Goal: Navigation & Orientation: Find specific page/section

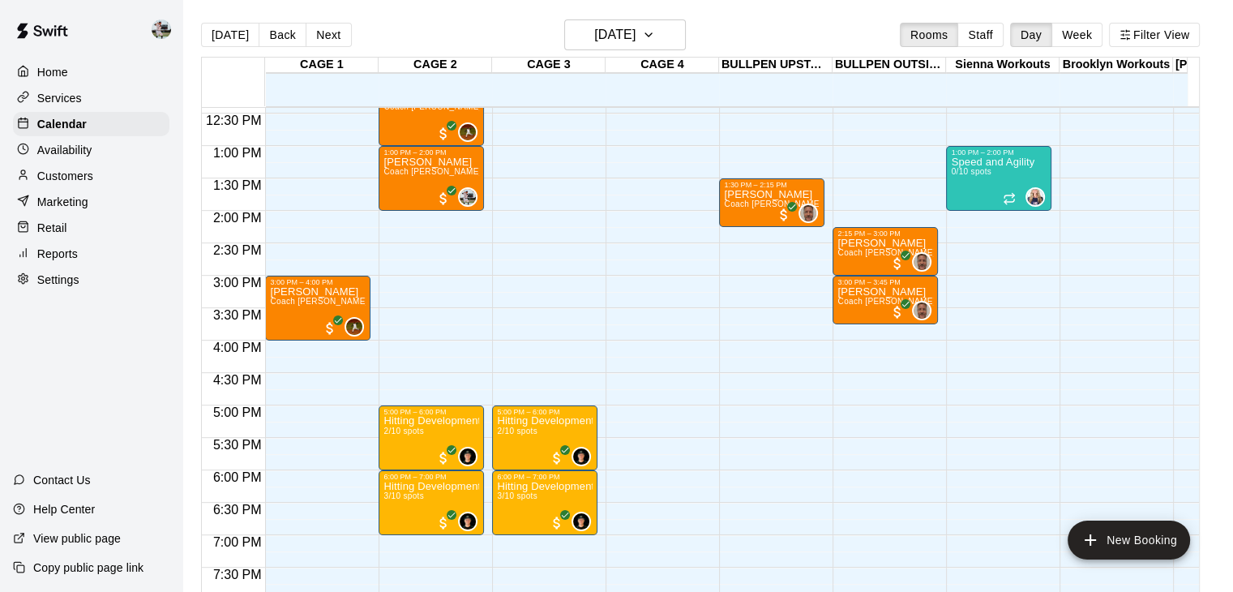
click at [76, 233] on div "Retail" at bounding box center [91, 228] width 156 height 24
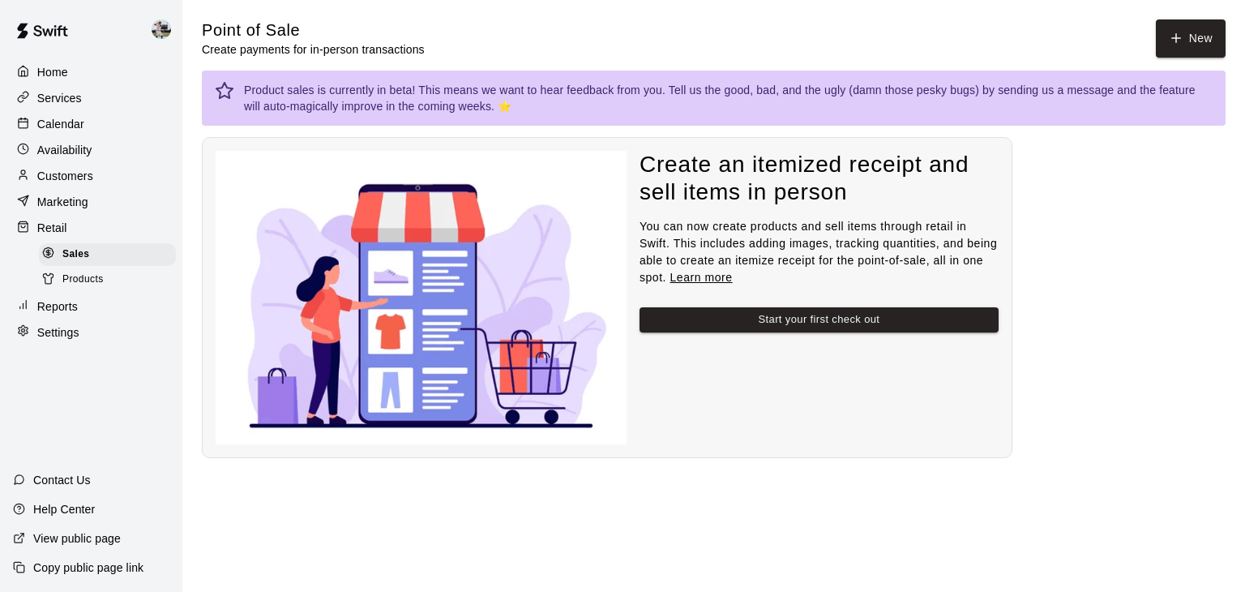
click at [74, 314] on p "Reports" at bounding box center [57, 306] width 41 height 16
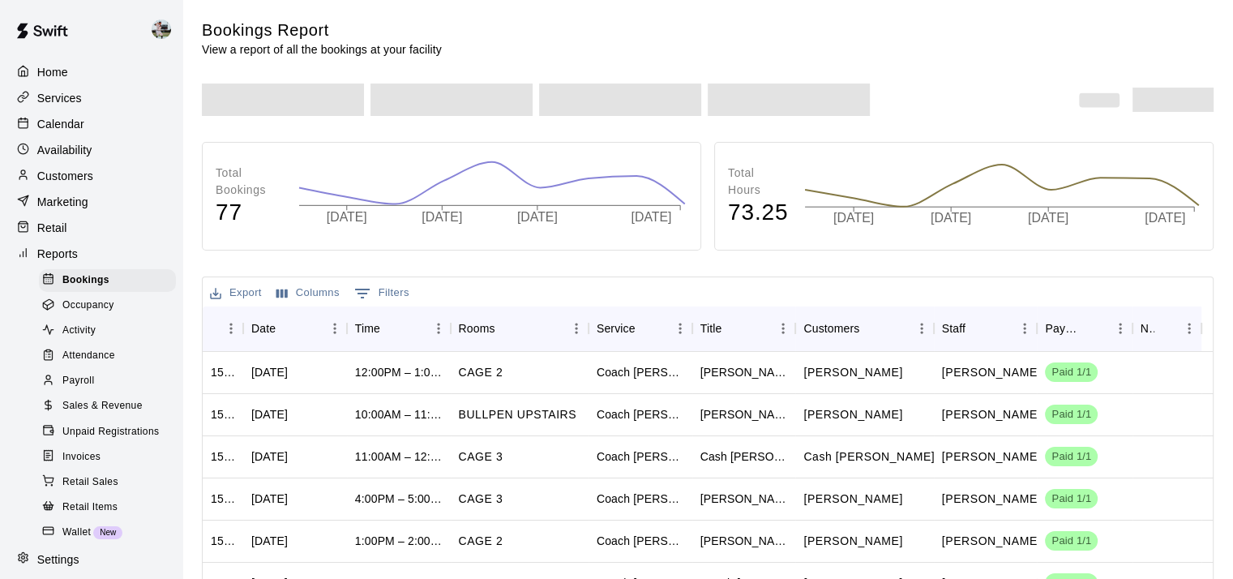
click at [92, 414] on span "Sales & Revenue" at bounding box center [102, 406] width 80 height 16
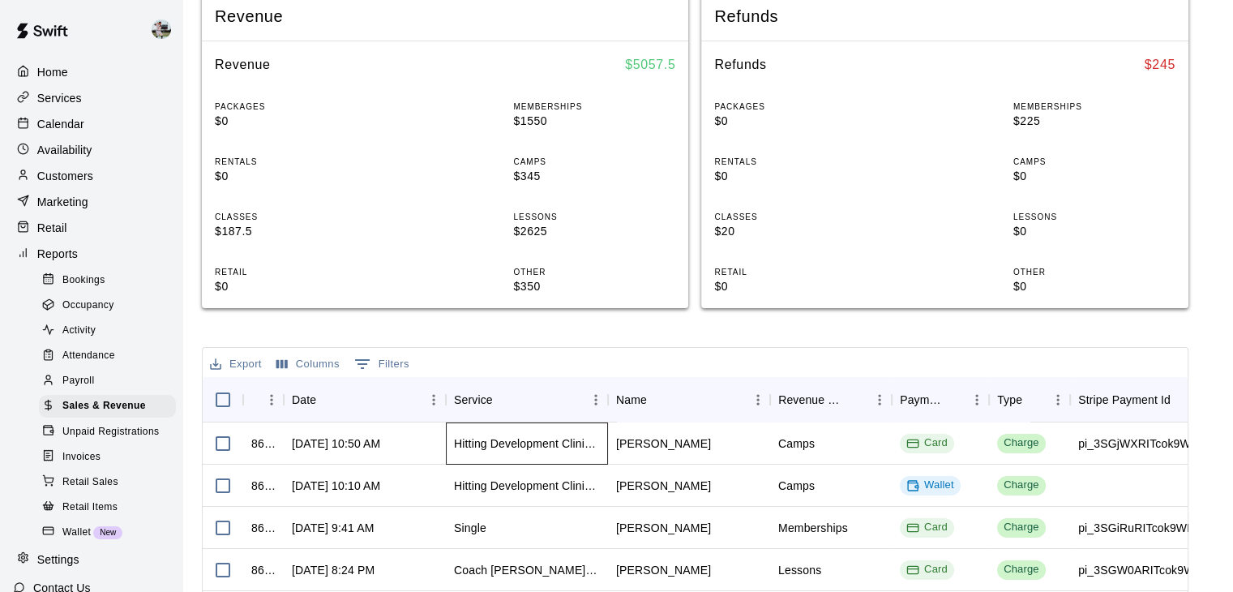
click at [542, 439] on div "Hitting Development Clinic [DEMOGRAPHIC_DATA]" at bounding box center [527, 443] width 146 height 16
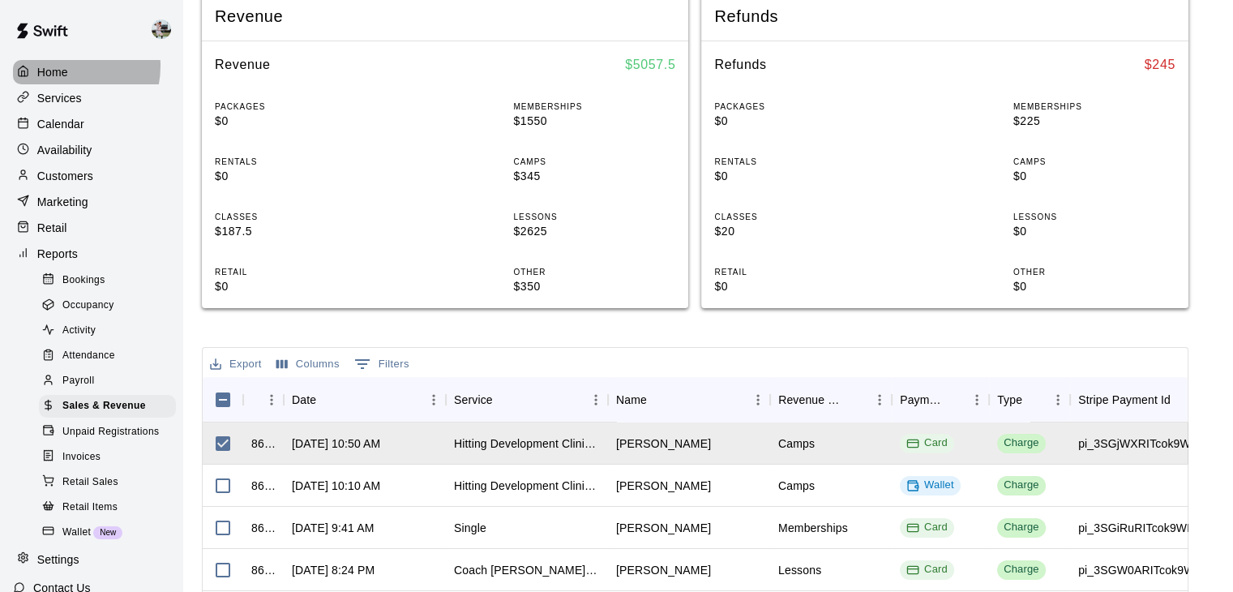
click at [62, 66] on p "Home" at bounding box center [52, 72] width 31 height 16
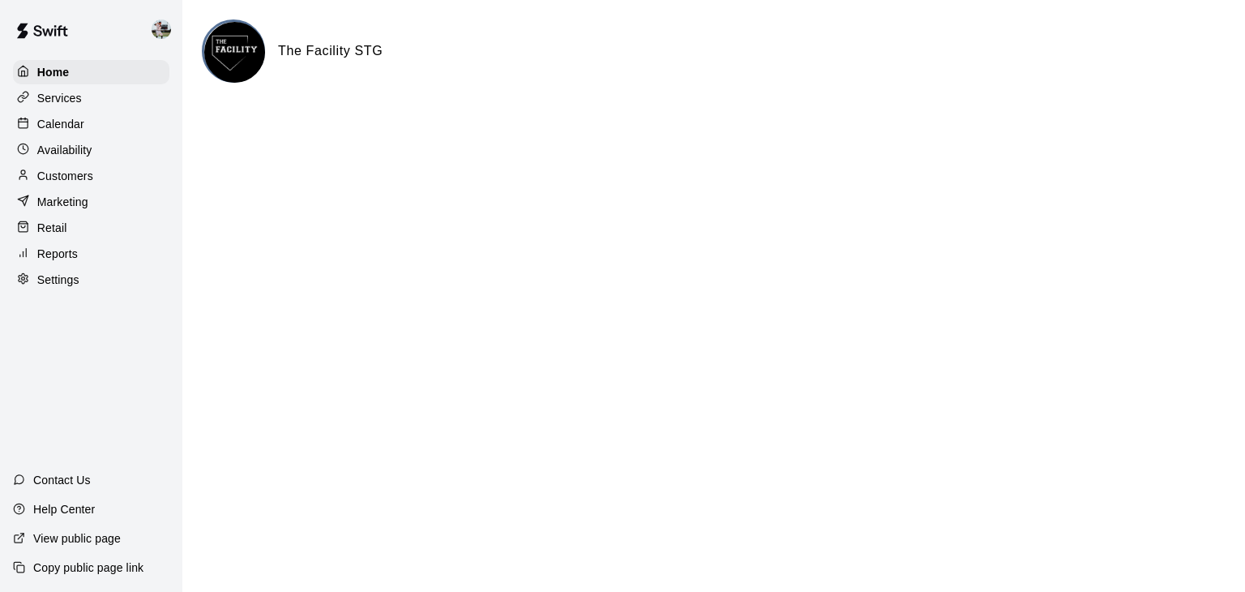
click at [62, 123] on p "Calendar" at bounding box center [60, 124] width 47 height 16
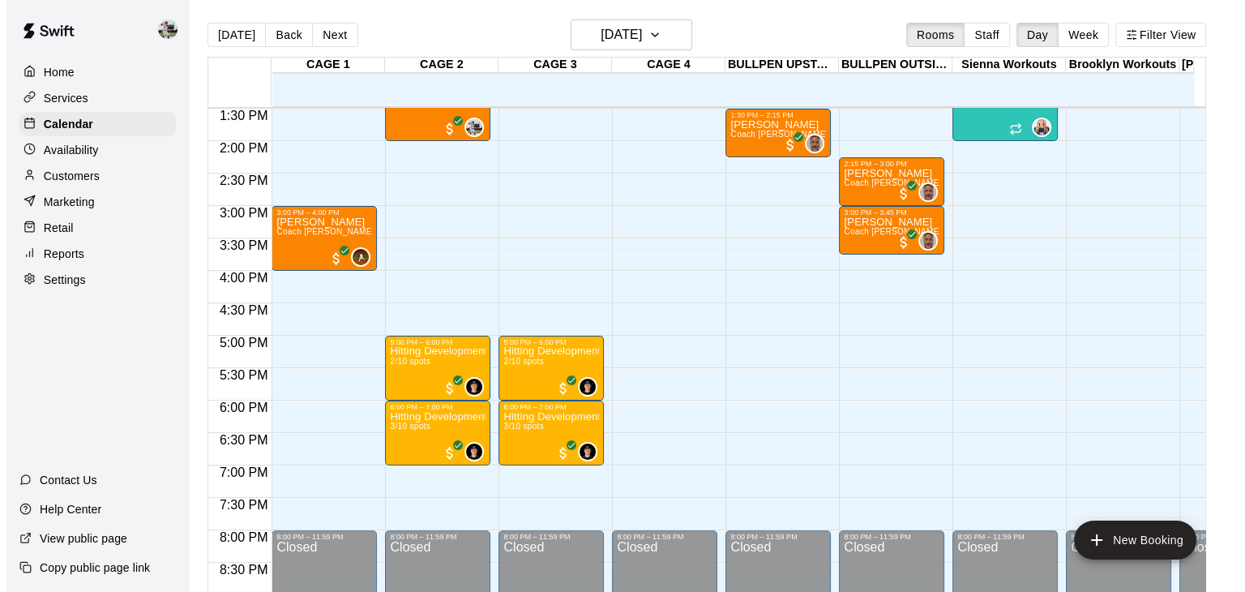
scroll to position [875, 0]
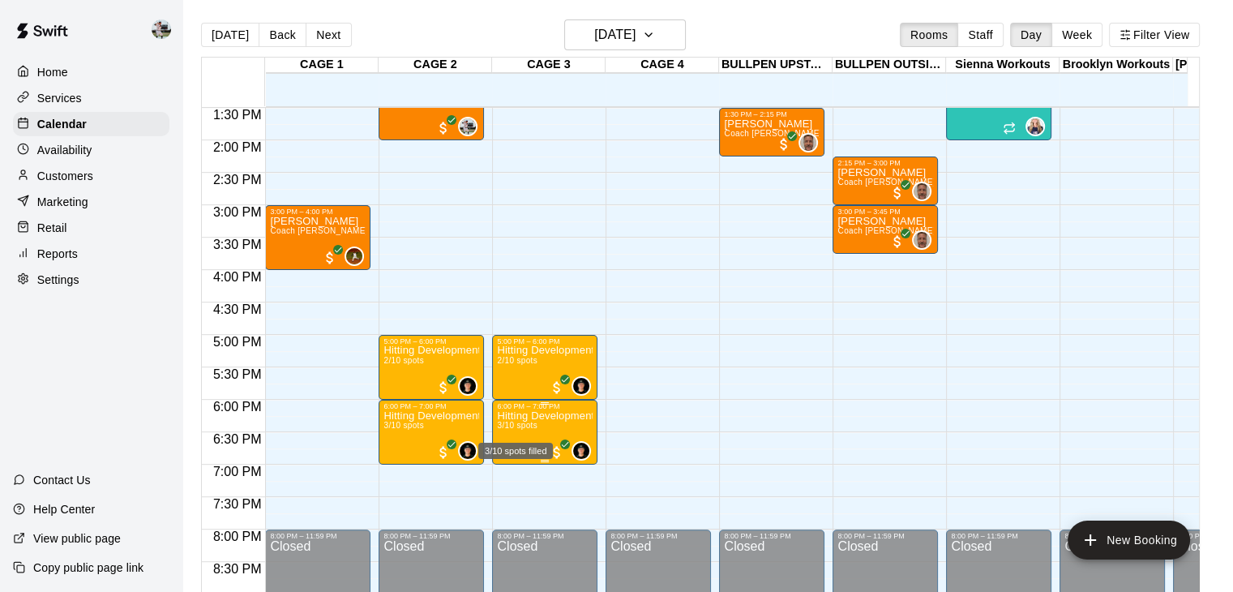
click at [515, 428] on span "3/10 spots" at bounding box center [517, 425] width 40 height 9
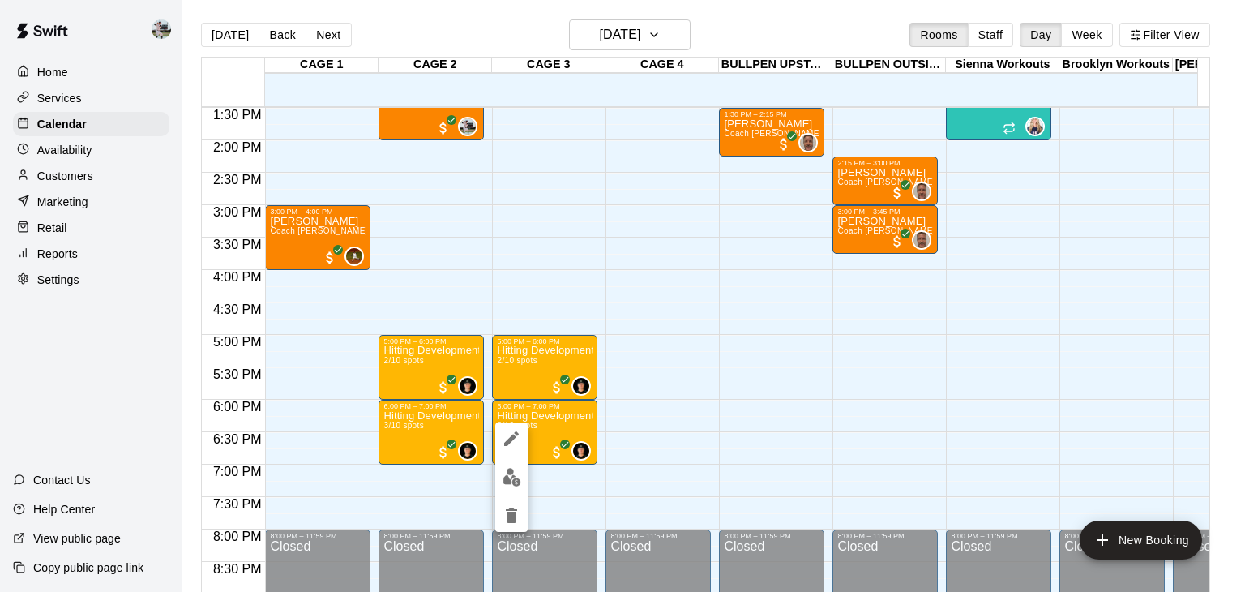
click at [668, 386] on div at bounding box center [622, 296] width 1245 height 592
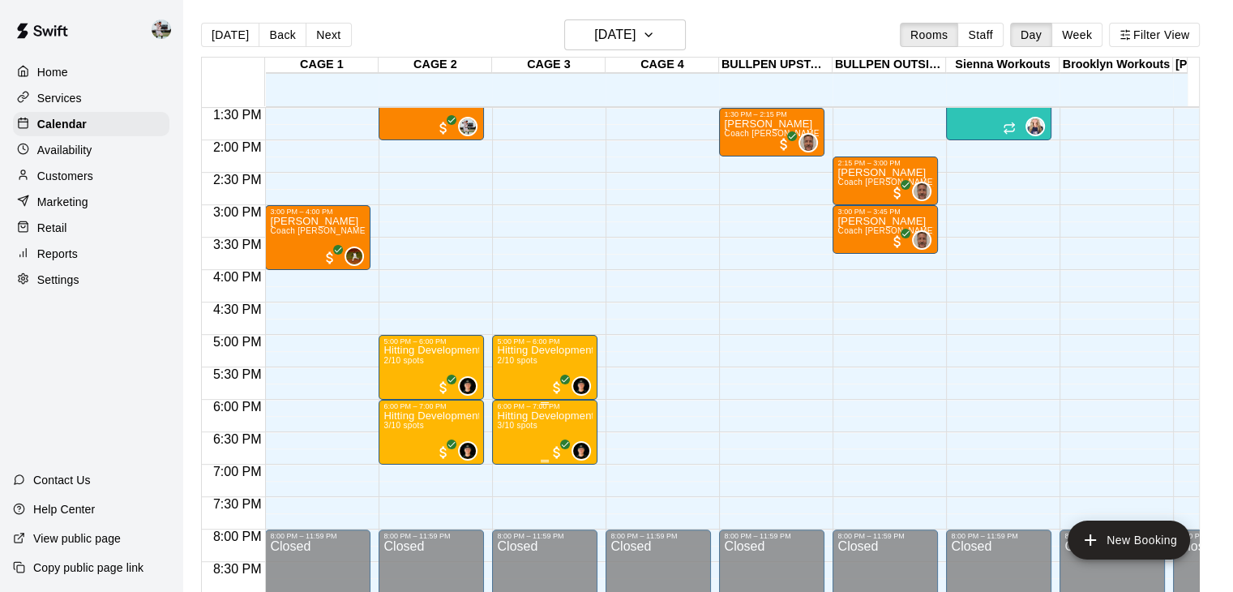
click at [567, 416] on p "Hitting Development Clinic [DEMOGRAPHIC_DATA]" at bounding box center [545, 416] width 96 height 0
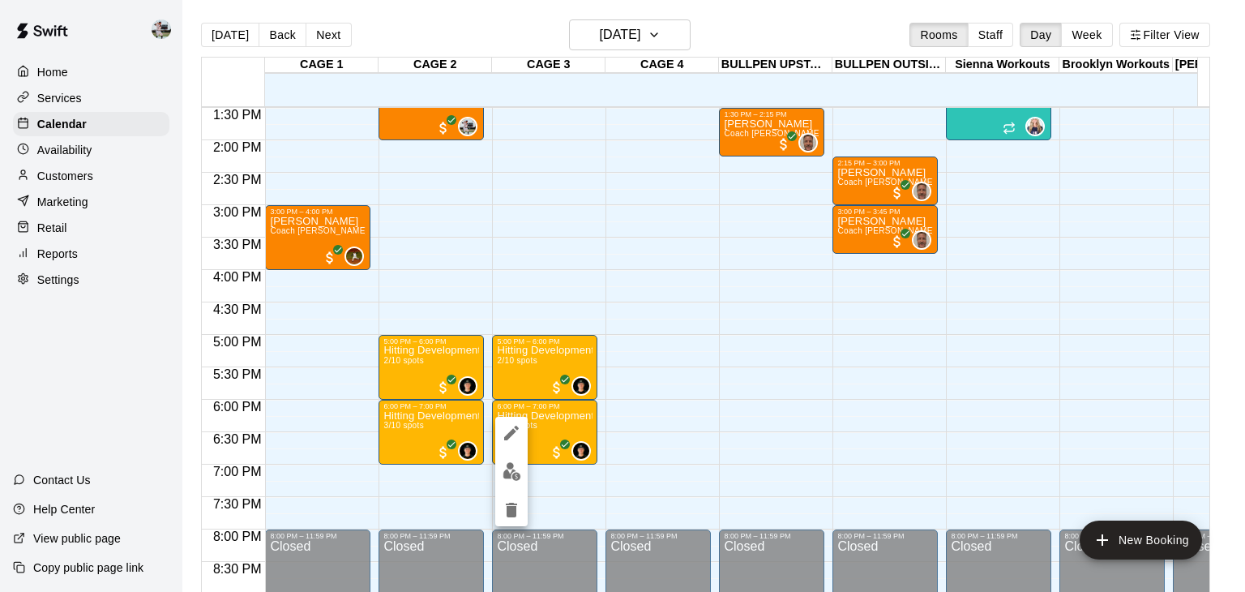
click at [313, 392] on div at bounding box center [622, 296] width 1245 height 592
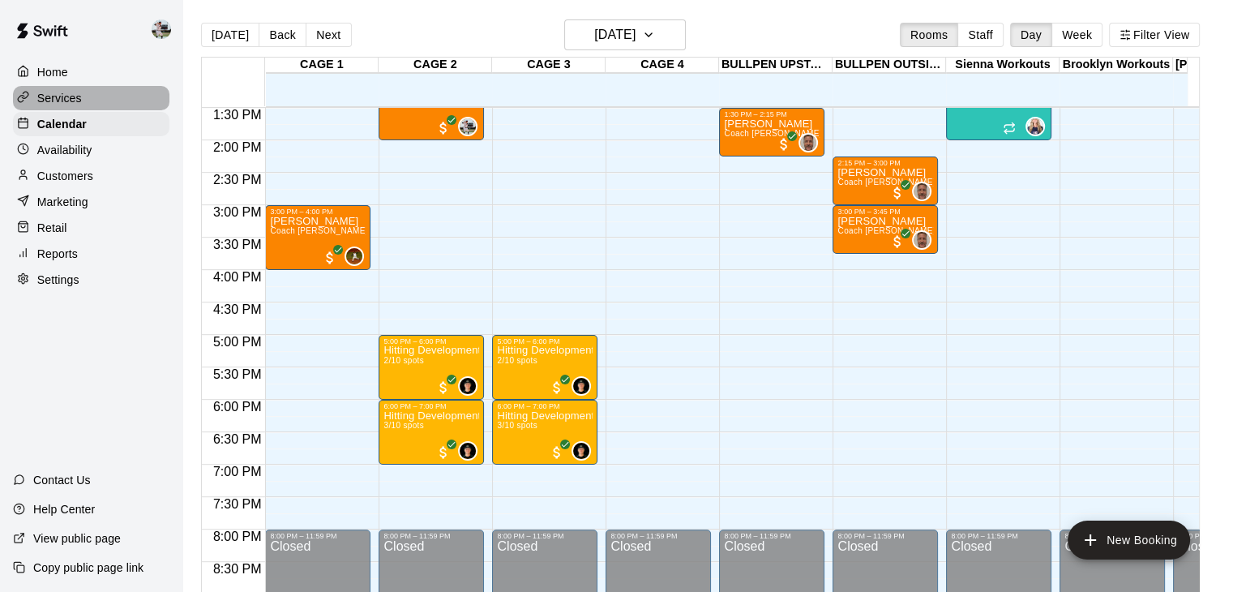
click at [62, 95] on p "Services" at bounding box center [59, 98] width 45 height 16
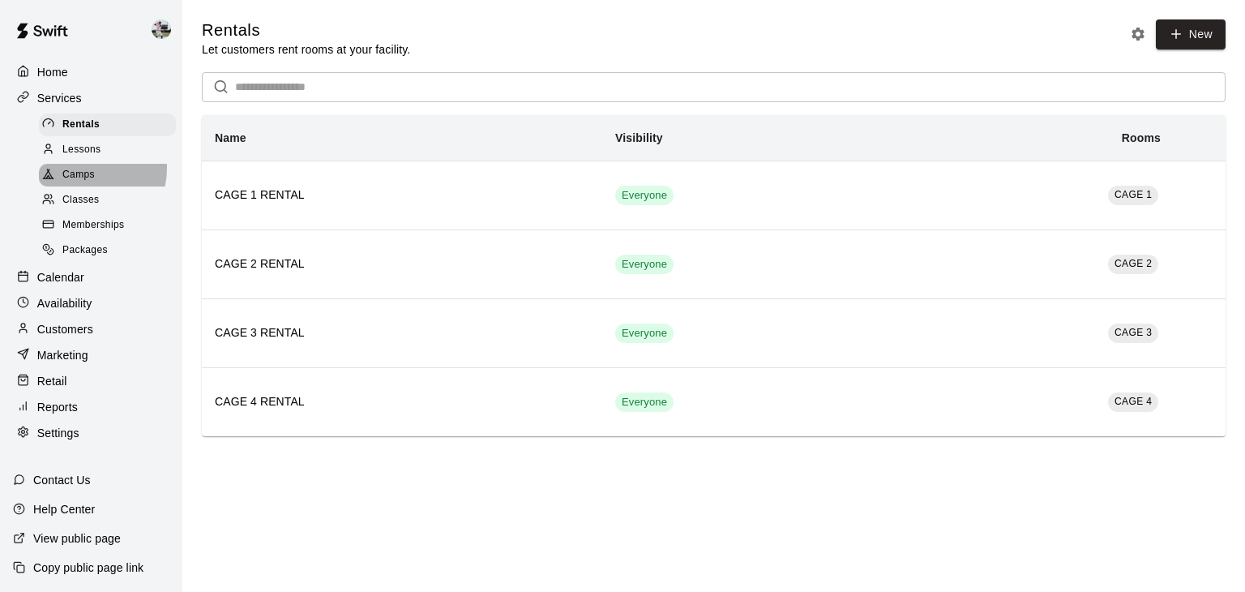
click at [79, 173] on span "Camps" at bounding box center [78, 175] width 32 height 16
